Goal: Find specific page/section: Find specific page/section

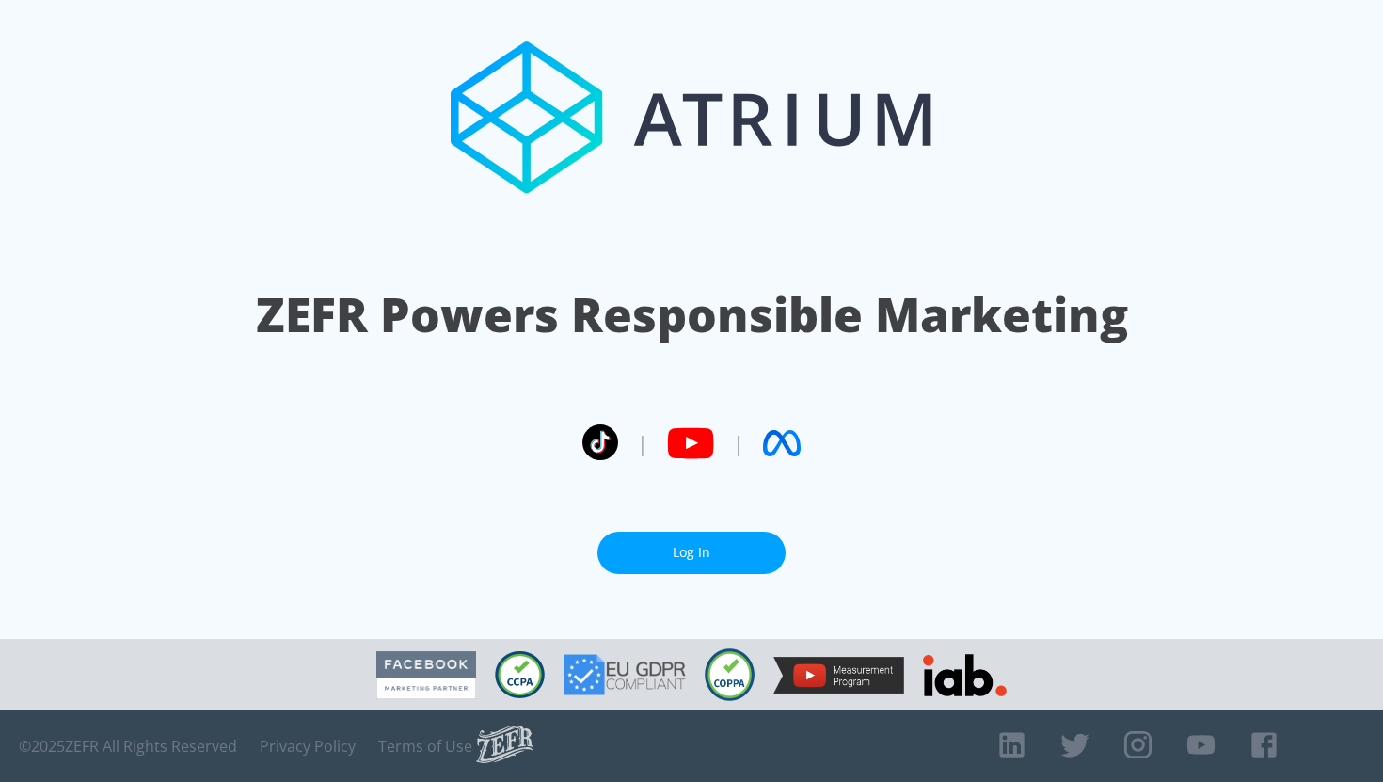
click at [754, 546] on link "Log In" at bounding box center [691, 552] width 188 height 42
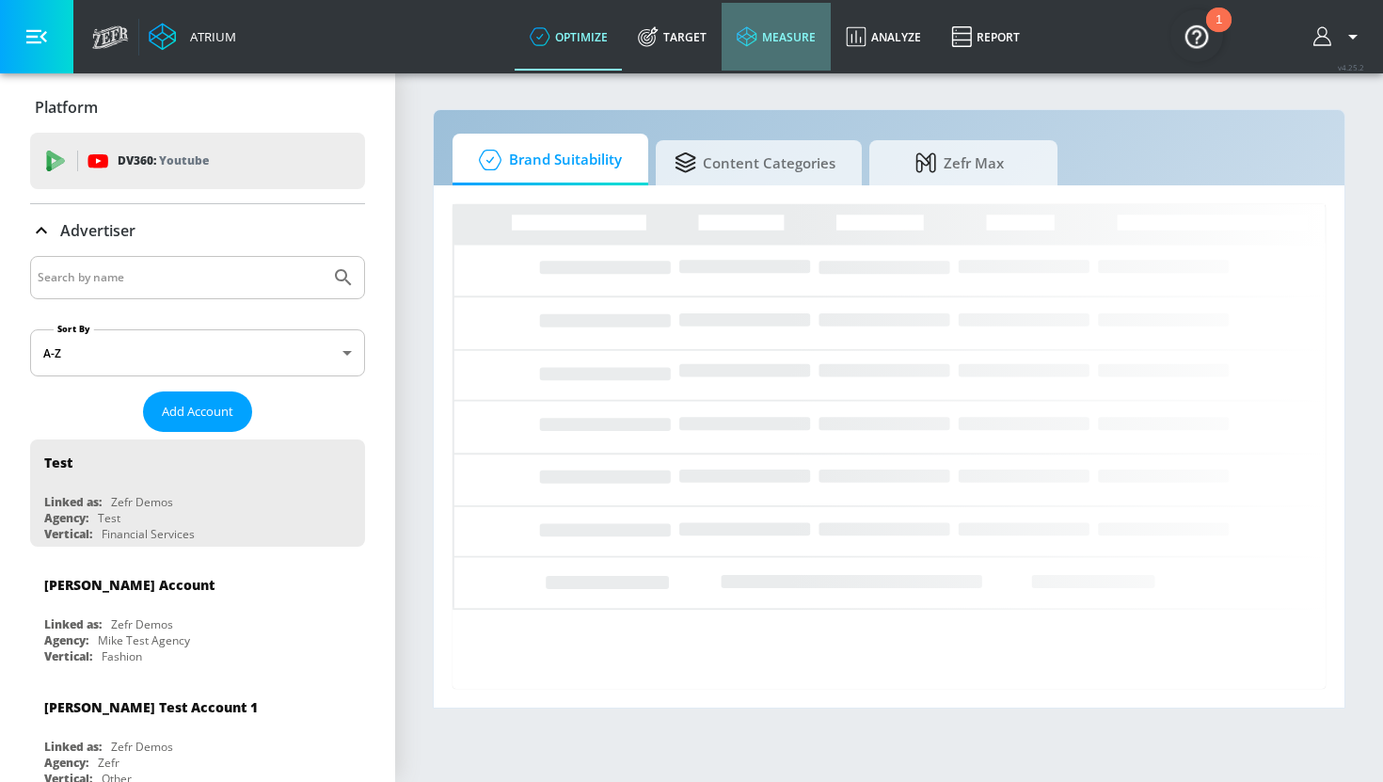
click at [770, 35] on link "measure" at bounding box center [775, 37] width 109 height 68
